Goal: Navigation & Orientation: Find specific page/section

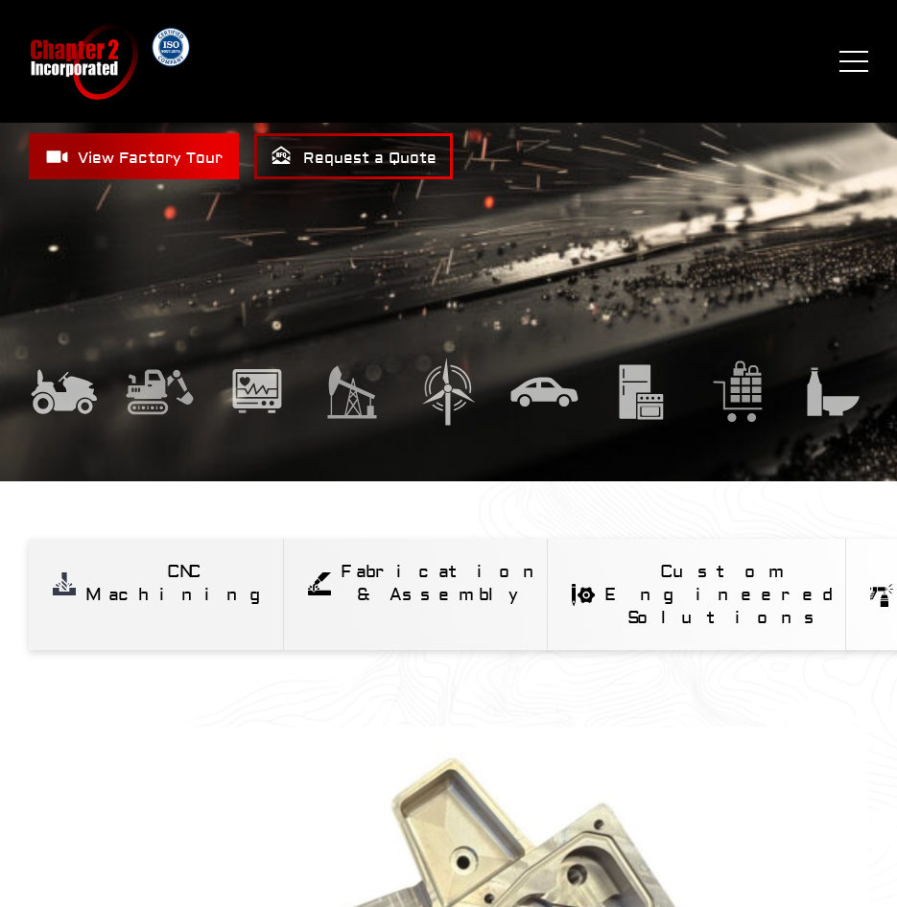
scroll to position [384, 0]
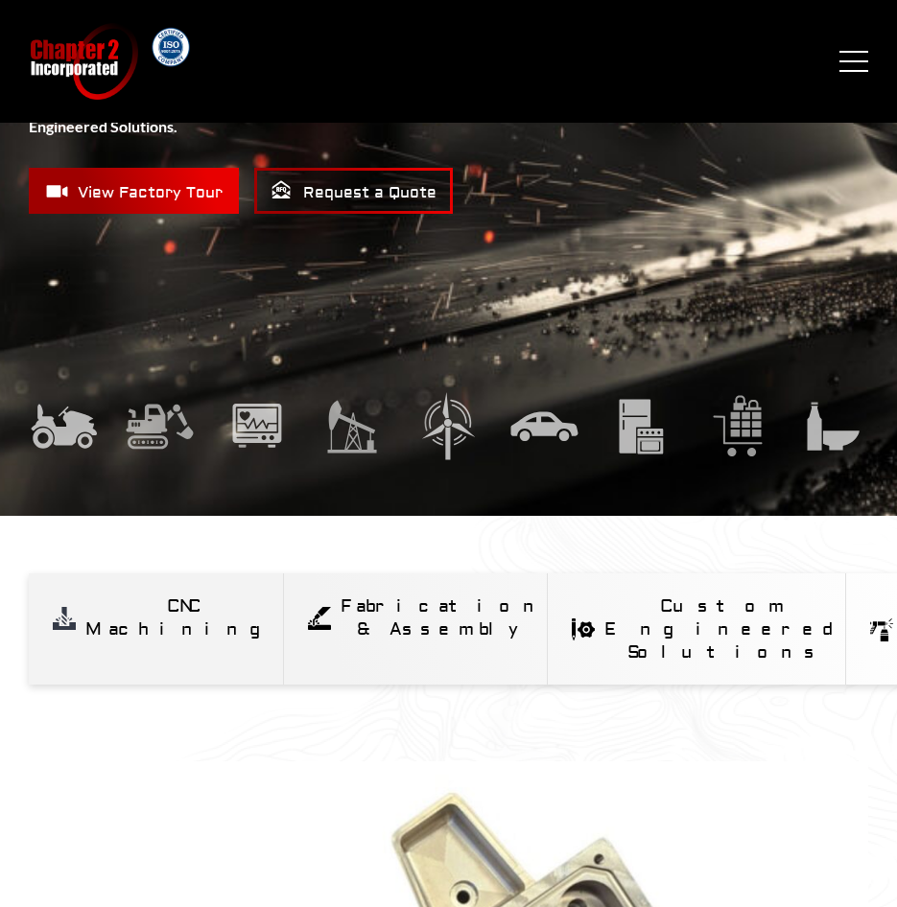
click at [173, 203] on span "View Factory Tour" at bounding box center [133, 191] width 177 height 24
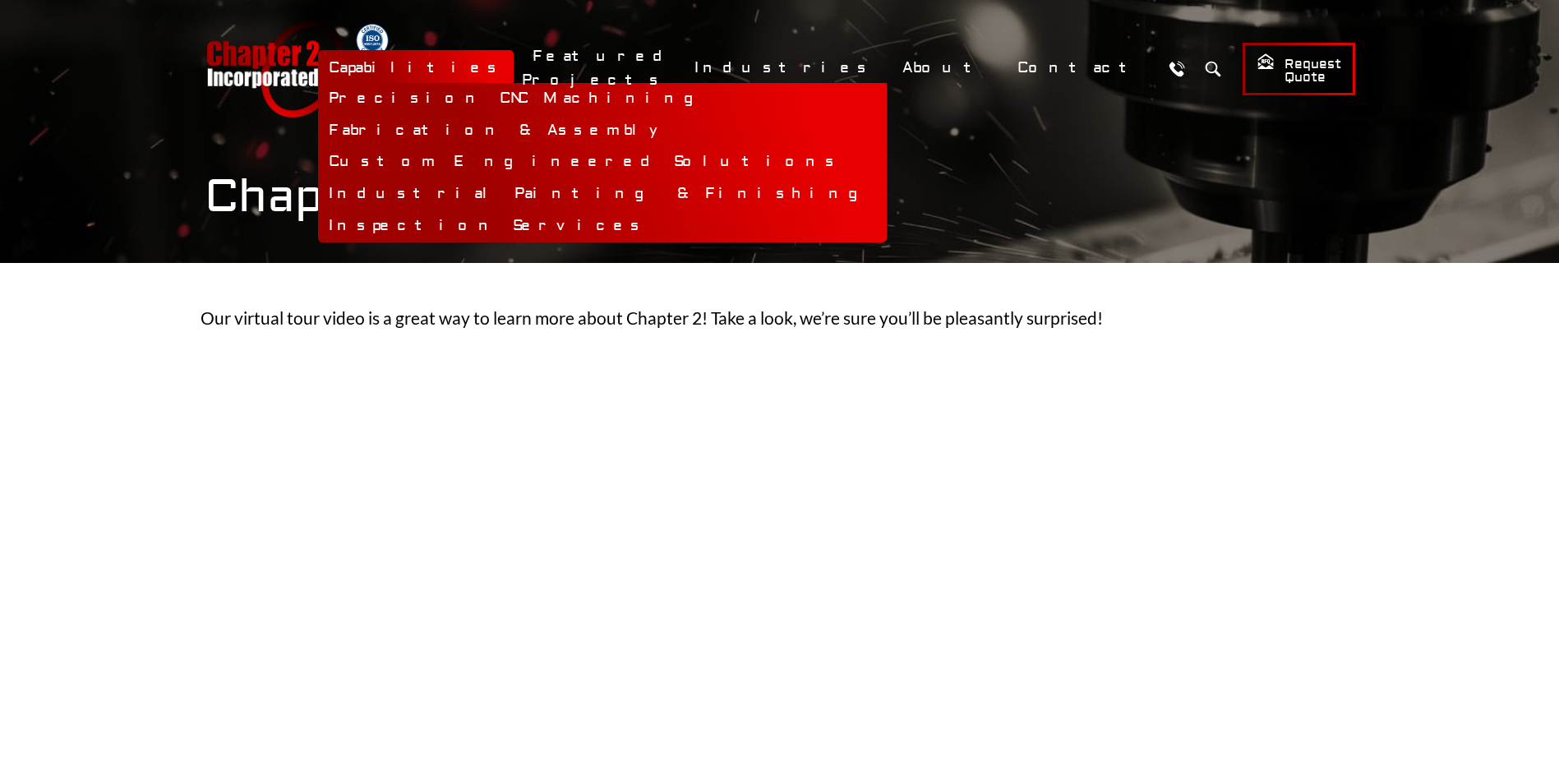
click at [513, 66] on link "Capabilities" at bounding box center [416, 67] width 195 height 35
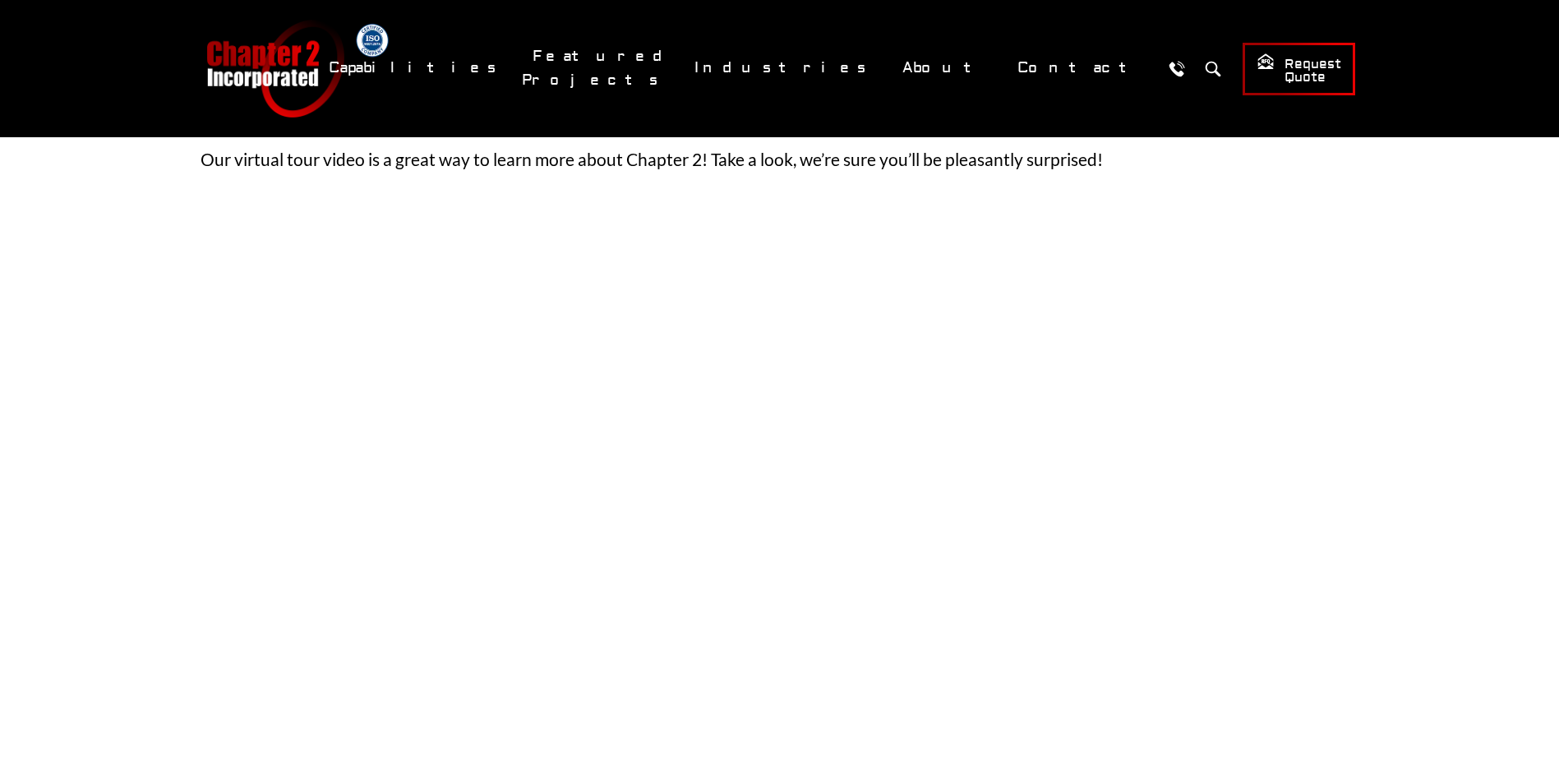
scroll to position [165, 0]
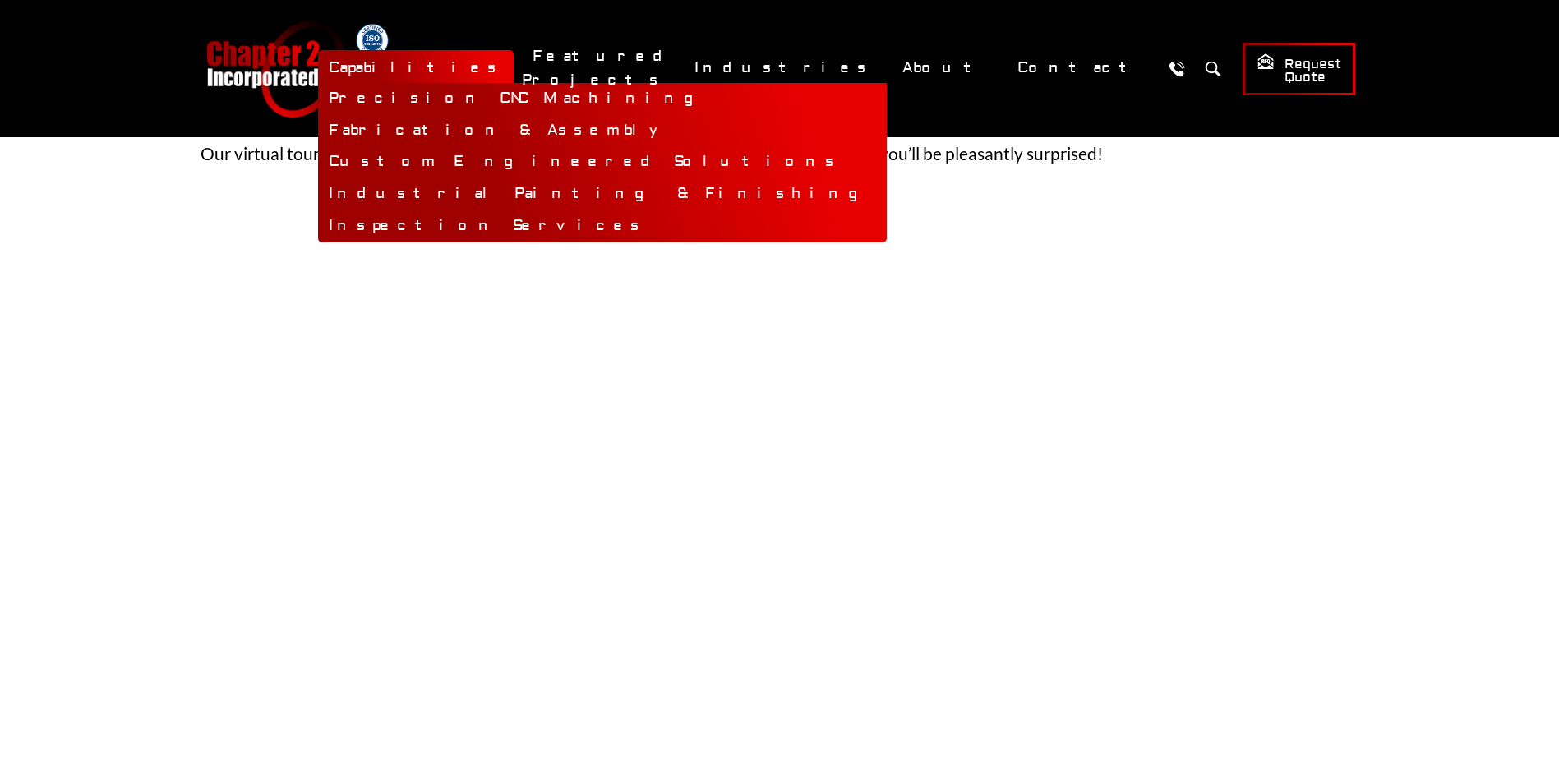
click at [513, 68] on link "Capabilities" at bounding box center [416, 67] width 195 height 35
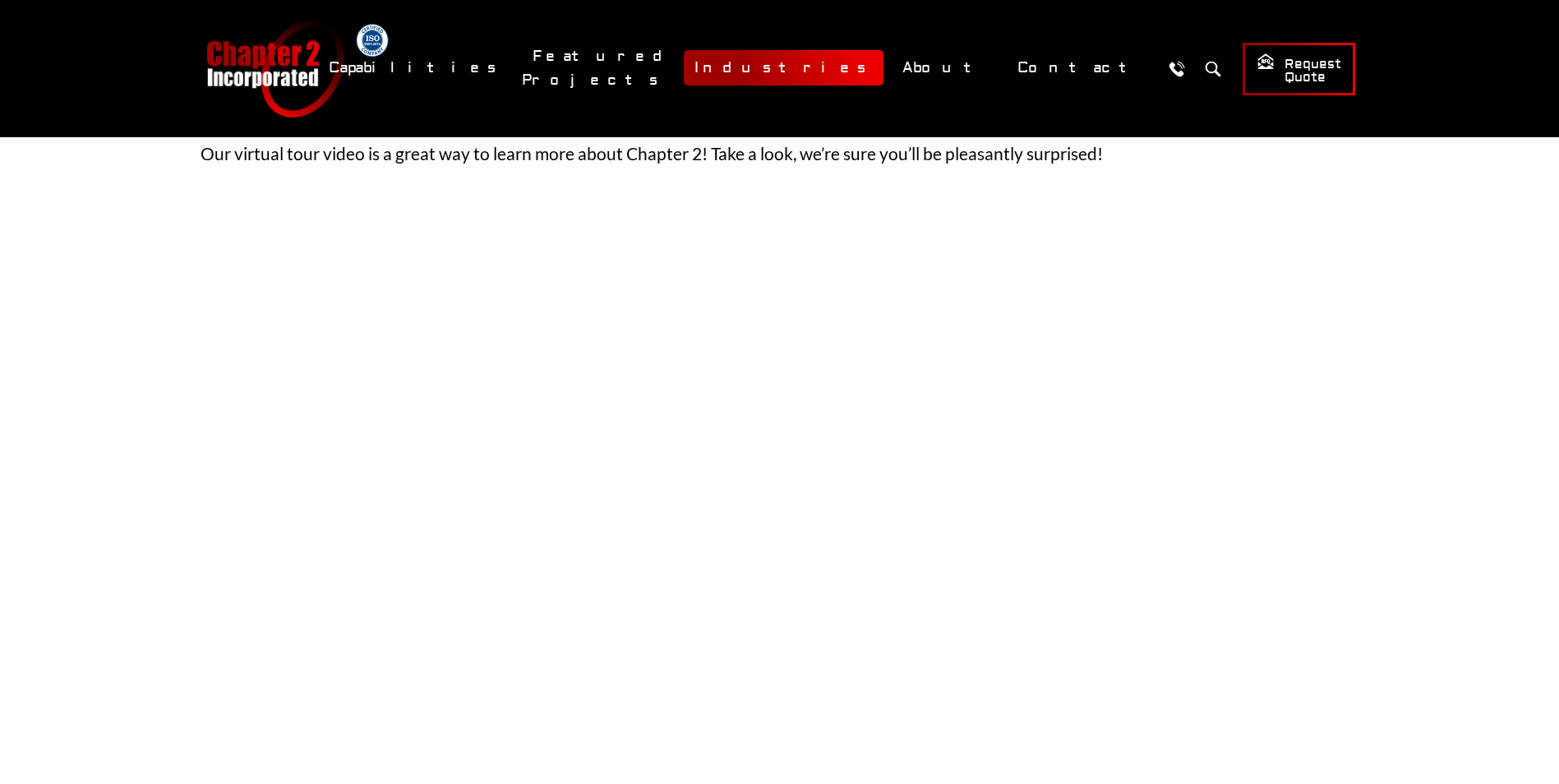
click at [768, 67] on link "Industries" at bounding box center [783, 67] width 200 height 35
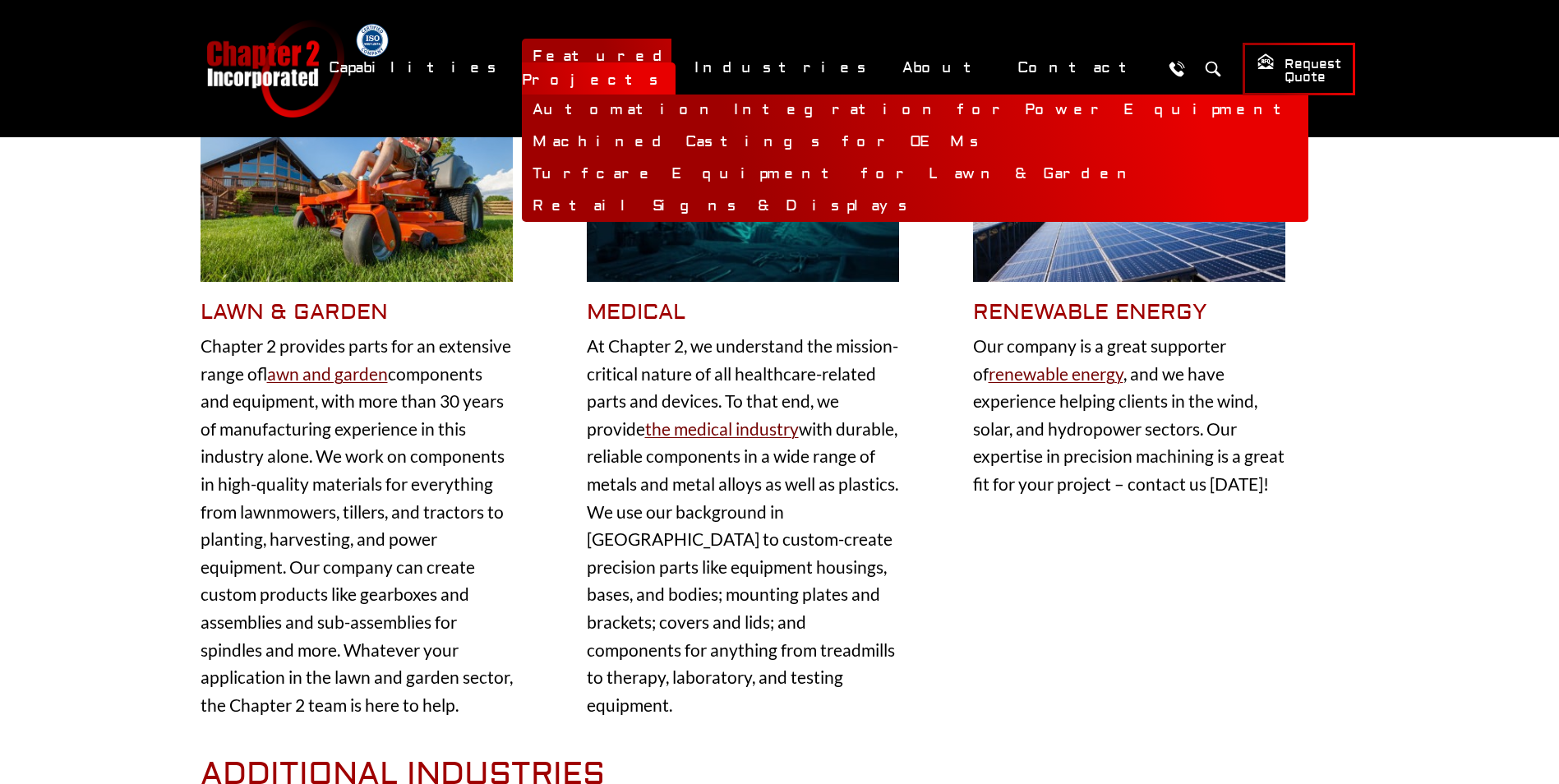
scroll to position [986, 0]
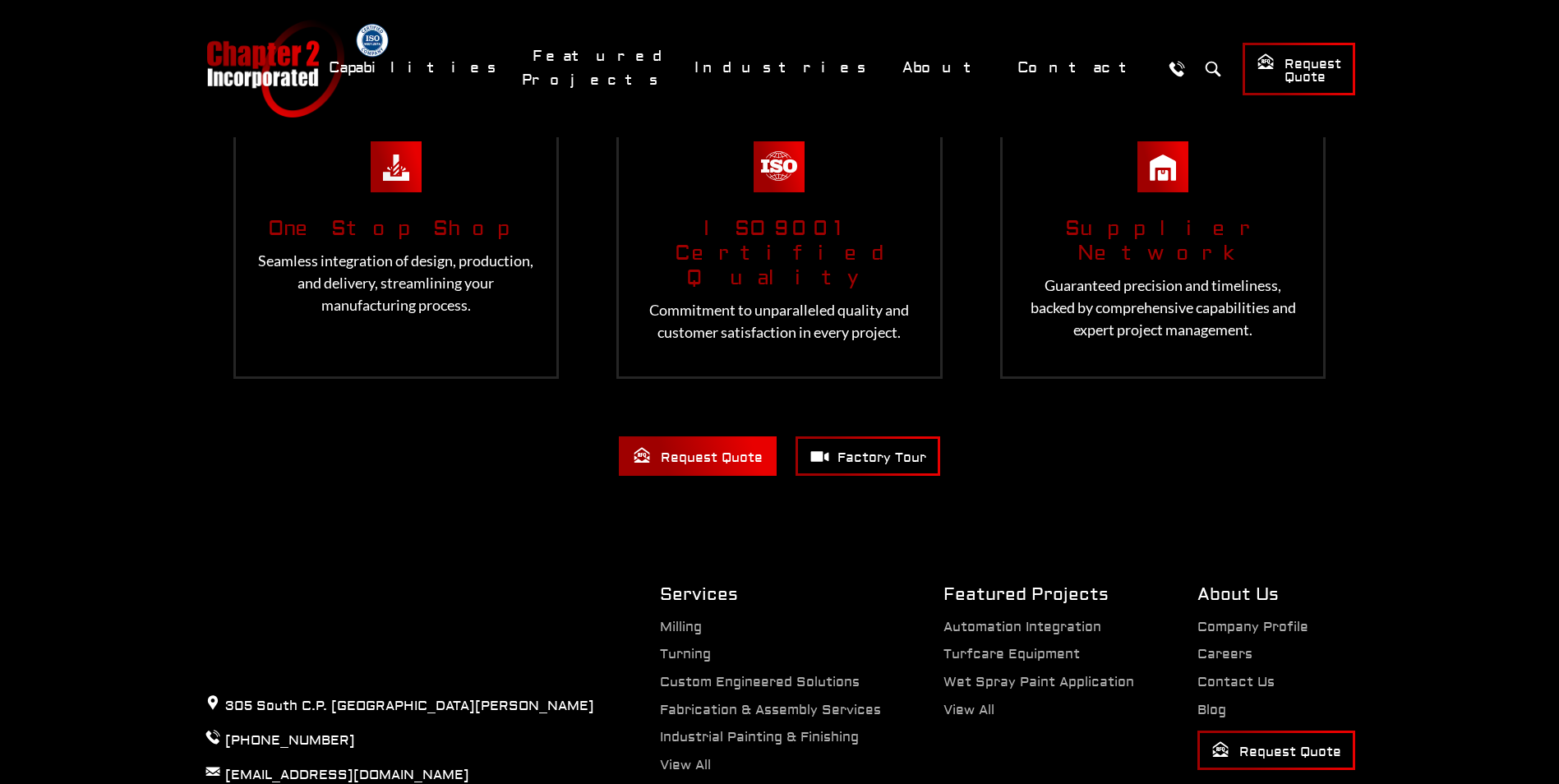
scroll to position [3428, 0]
